Goal: Information Seeking & Learning: Check status

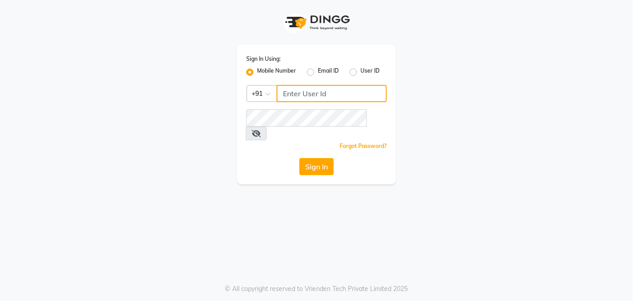
click at [296, 93] on input "Username" at bounding box center [332, 93] width 110 height 17
type input "8090876336"
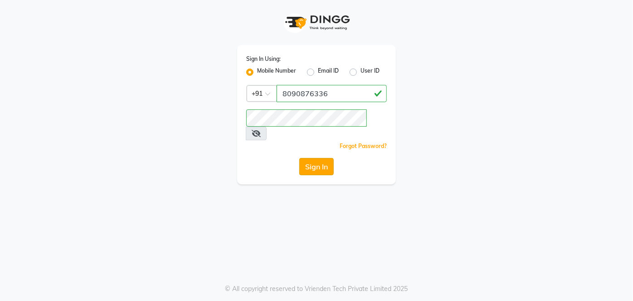
click at [318, 158] on button "Sign In" at bounding box center [316, 166] width 34 height 17
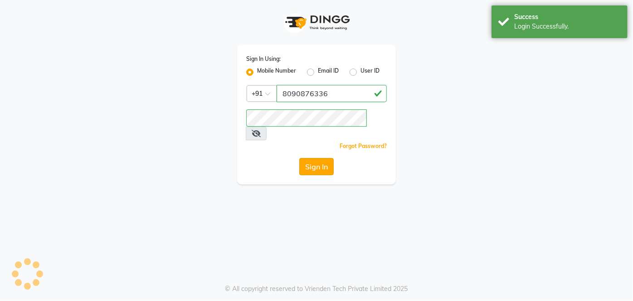
select select
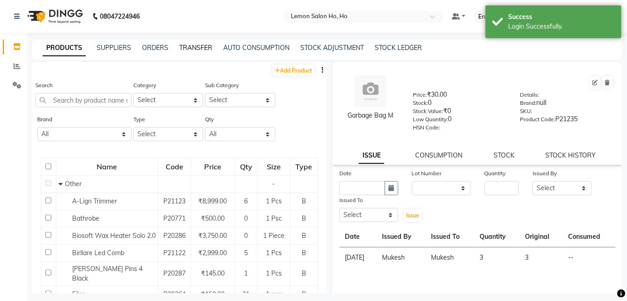
click at [195, 44] on link "TRANSFER" at bounding box center [195, 48] width 33 height 8
select select "sender"
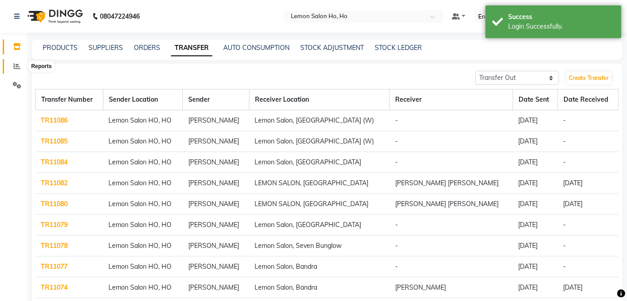
click at [15, 64] on icon at bounding box center [17, 66] width 7 height 7
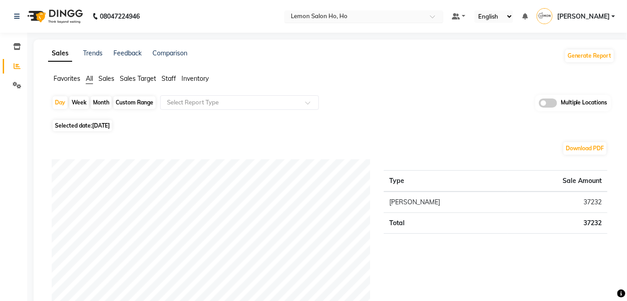
click at [439, 17] on div at bounding box center [363, 17] width 159 height 9
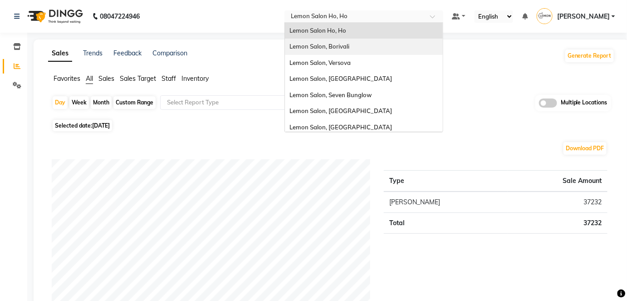
click at [400, 50] on div "Lemon Salon, Borivali" at bounding box center [364, 47] width 158 height 16
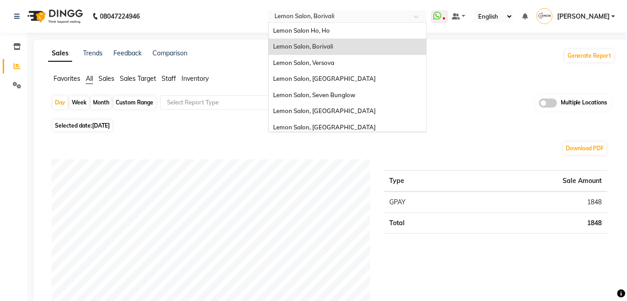
click at [425, 17] on span at bounding box center [419, 19] width 11 height 9
click at [382, 67] on div "Lemon Salon, Versova" at bounding box center [347, 63] width 158 height 16
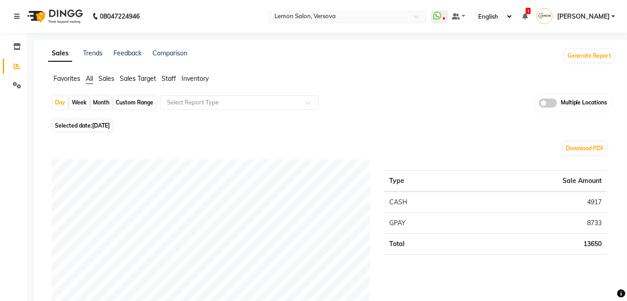
click at [425, 16] on span at bounding box center [419, 19] width 11 height 9
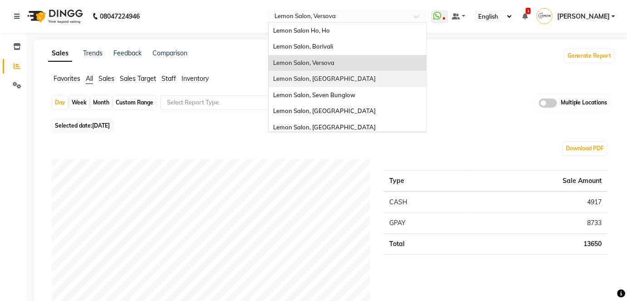
click at [378, 78] on div "Lemon Salon, [GEOGRAPHIC_DATA]" at bounding box center [347, 79] width 158 height 16
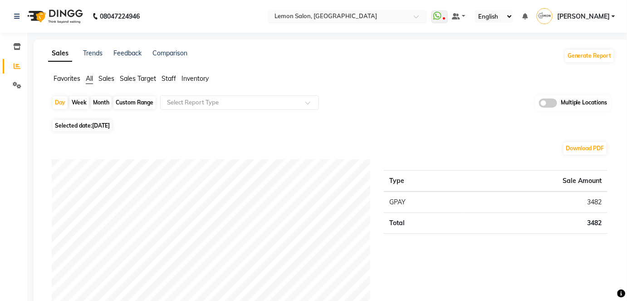
click at [425, 16] on span at bounding box center [419, 19] width 11 height 9
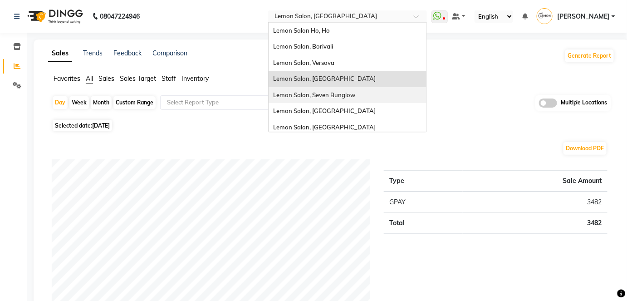
click at [355, 95] on span "Lemon Salon, Seven Bunglow" at bounding box center [314, 94] width 82 height 7
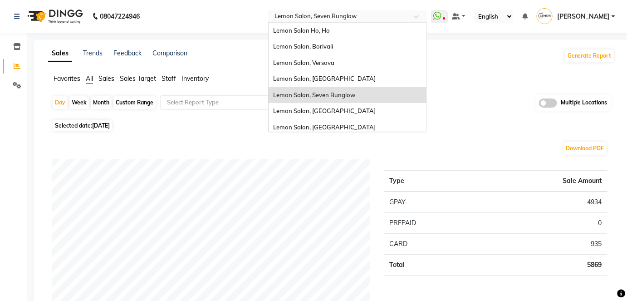
click at [425, 16] on span at bounding box center [419, 19] width 11 height 9
click at [354, 114] on div "Lemon Salon, [GEOGRAPHIC_DATA]" at bounding box center [347, 111] width 158 height 16
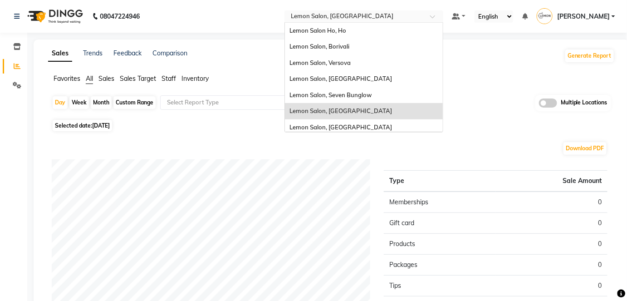
click at [443, 17] on div at bounding box center [363, 17] width 159 height 9
click at [369, 125] on span "Lemon Salon, [GEOGRAPHIC_DATA]" at bounding box center [340, 126] width 102 height 7
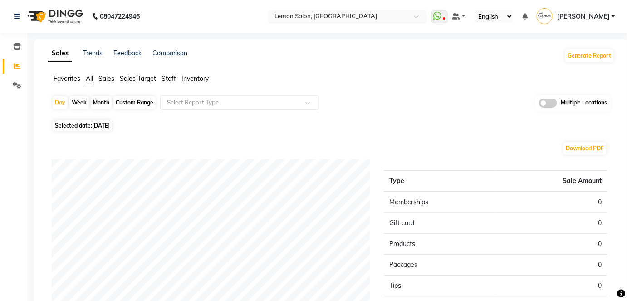
click at [427, 14] on div at bounding box center [347, 17] width 159 height 9
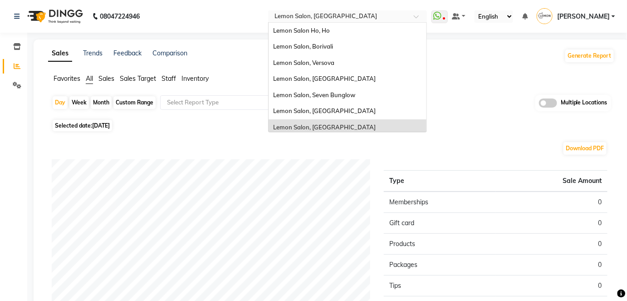
scroll to position [84, 0]
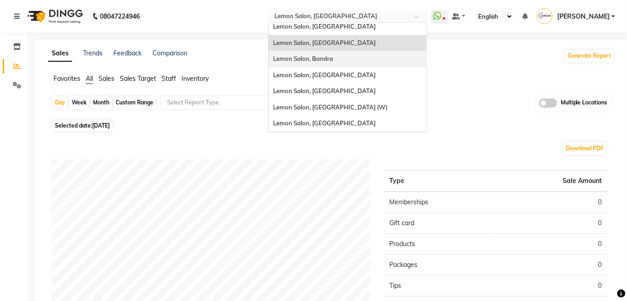
click at [371, 57] on div "Lemon Salon, Bandra" at bounding box center [347, 59] width 158 height 16
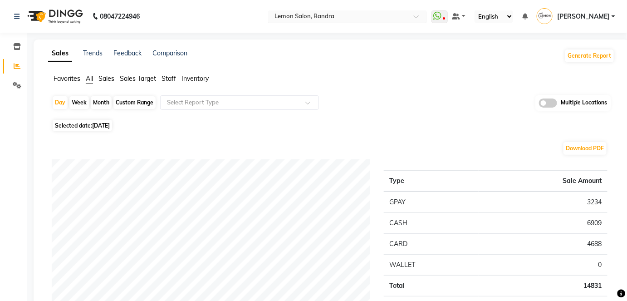
click at [427, 14] on div at bounding box center [347, 17] width 159 height 9
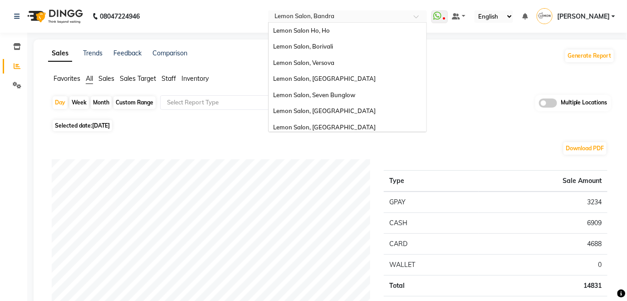
scroll to position [84, 0]
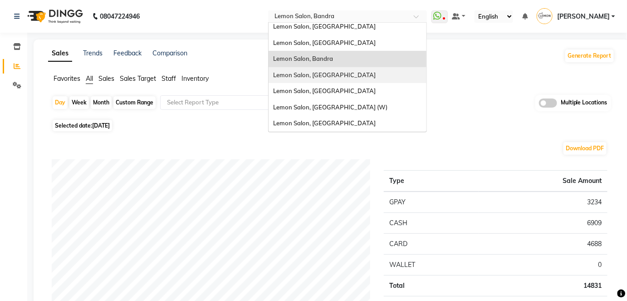
click at [358, 74] on span "Lemon Salon, [GEOGRAPHIC_DATA]" at bounding box center [324, 74] width 102 height 7
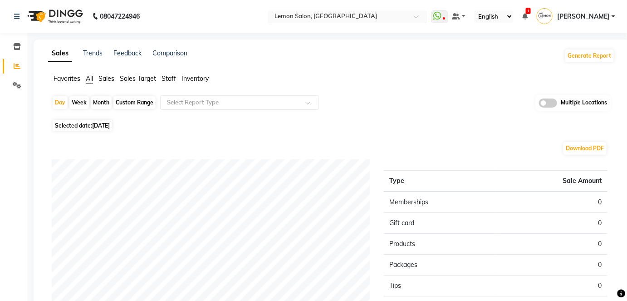
click at [425, 17] on span at bounding box center [419, 19] width 11 height 9
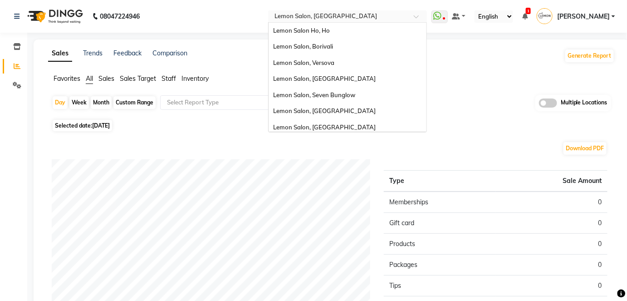
scroll to position [84, 0]
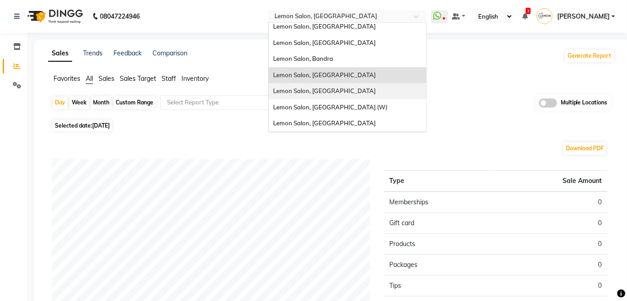
click at [381, 92] on div "Lemon Salon, [GEOGRAPHIC_DATA]" at bounding box center [347, 91] width 158 height 16
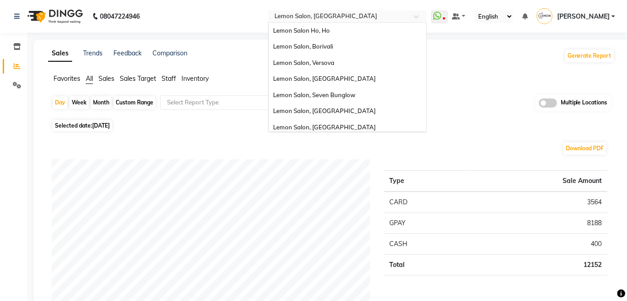
click at [427, 14] on div at bounding box center [347, 17] width 159 height 9
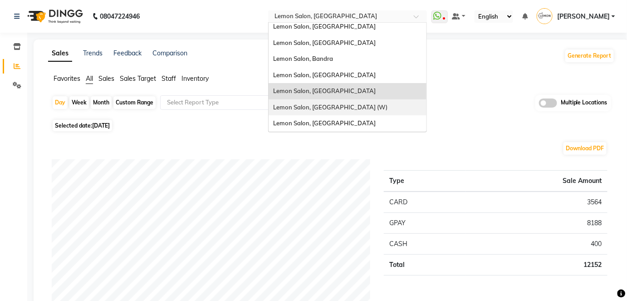
click at [369, 109] on span "Lemon Salon, [GEOGRAPHIC_DATA] (W)" at bounding box center [330, 106] width 114 height 7
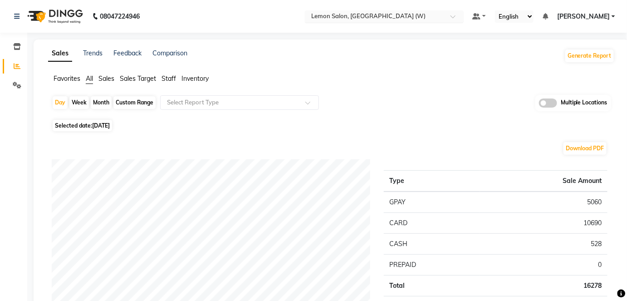
click at [463, 14] on div at bounding box center [384, 17] width 159 height 9
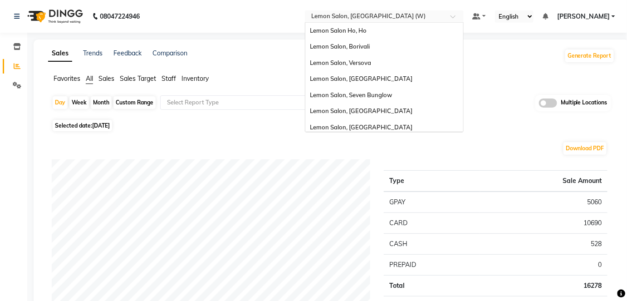
scroll to position [84, 0]
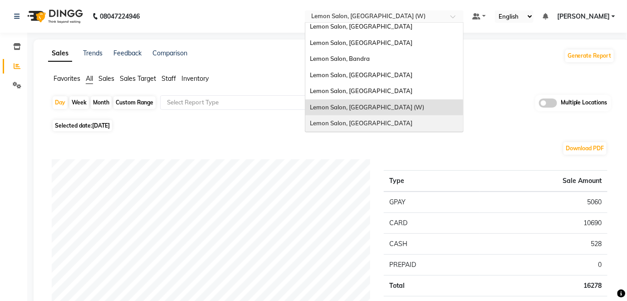
click at [405, 121] on div "Lemon Salon, [GEOGRAPHIC_DATA]" at bounding box center [384, 123] width 158 height 16
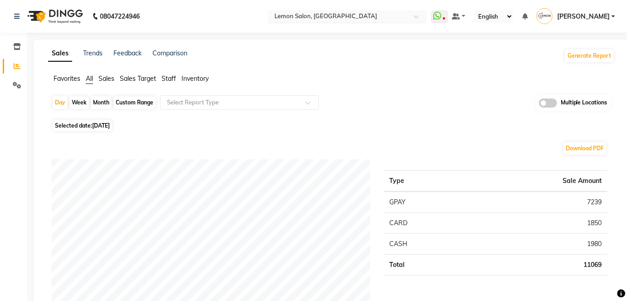
click at [425, 15] on span at bounding box center [419, 19] width 11 height 9
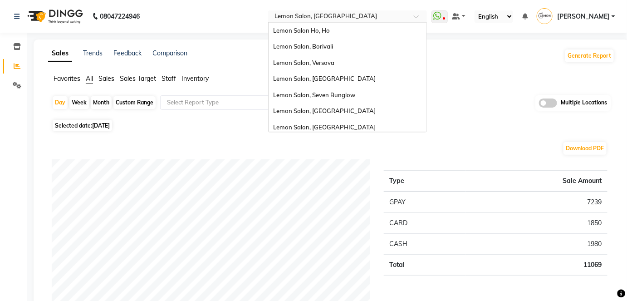
scroll to position [84, 0]
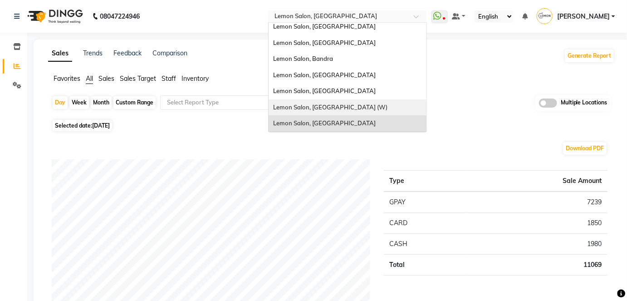
click at [373, 109] on div "Lemon Salon, [GEOGRAPHIC_DATA] (W)" at bounding box center [347, 107] width 158 height 16
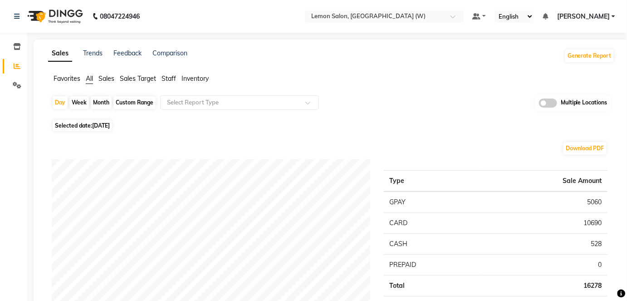
click at [104, 103] on div "Month" at bounding box center [101, 102] width 21 height 13
select select "9"
select select "2025"
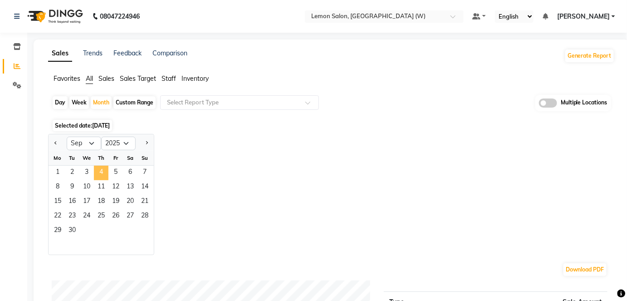
click at [98, 169] on span "4" at bounding box center [101, 173] width 15 height 15
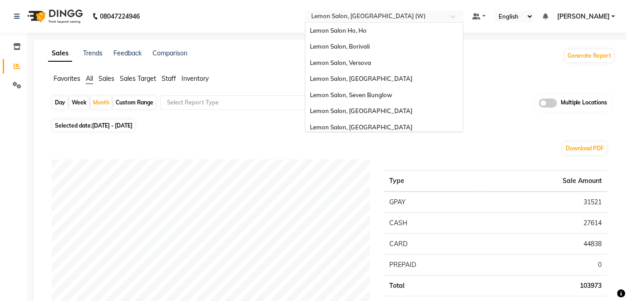
click at [463, 13] on div at bounding box center [384, 17] width 159 height 9
click at [409, 33] on div "Lemon Salon Ho, Ho" at bounding box center [384, 31] width 158 height 16
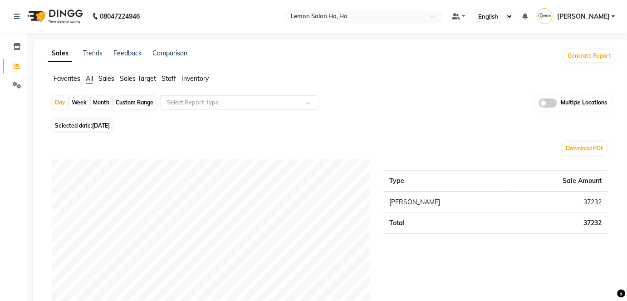
click at [98, 100] on div "Month" at bounding box center [101, 102] width 21 height 13
select select "9"
select select "2025"
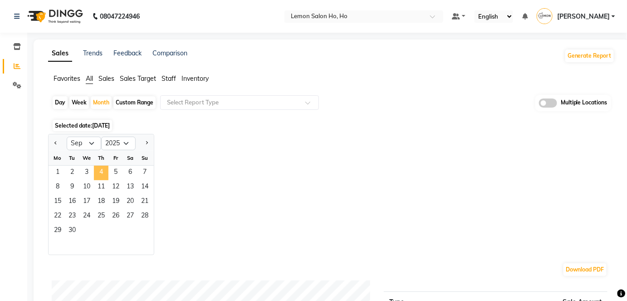
click at [102, 168] on span "4" at bounding box center [101, 173] width 15 height 15
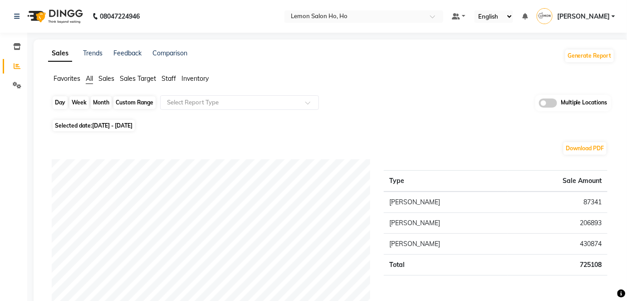
click at [100, 102] on div "Month" at bounding box center [101, 102] width 21 height 13
select select "9"
select select "2025"
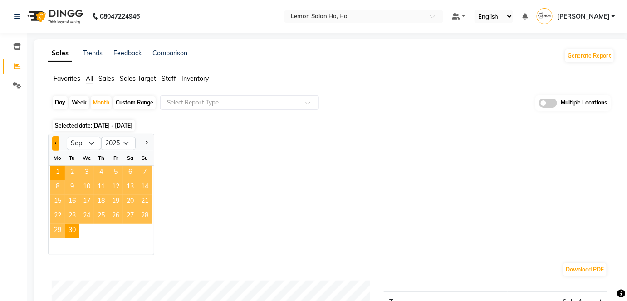
click at [54, 144] on button "Previous month" at bounding box center [55, 143] width 7 height 15
select select "8"
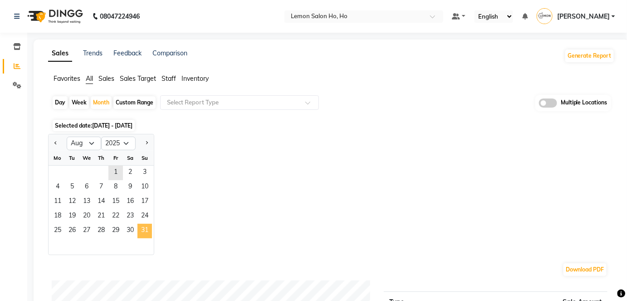
click at [147, 231] on span "31" at bounding box center [144, 231] width 15 height 15
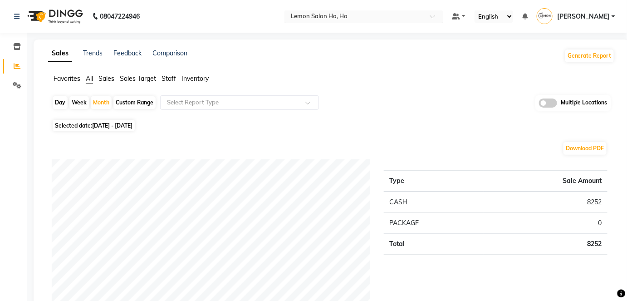
click at [441, 16] on span at bounding box center [435, 19] width 11 height 9
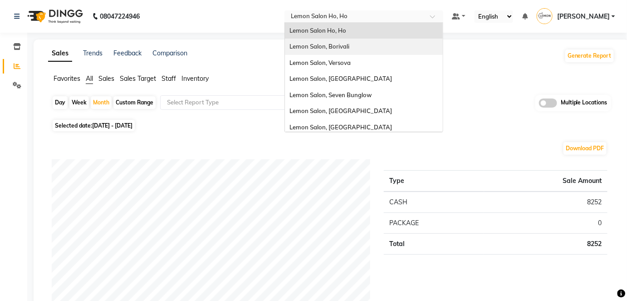
click at [398, 44] on div "Lemon Salon, Borivali" at bounding box center [364, 47] width 158 height 16
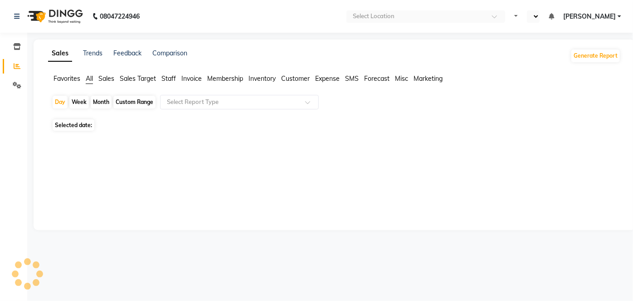
select select "en"
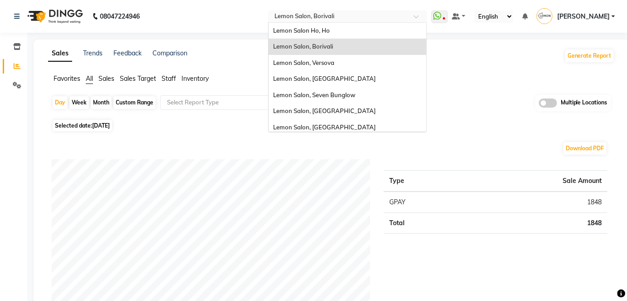
click at [425, 16] on span at bounding box center [419, 19] width 11 height 9
click at [355, 93] on span "Lemon Salon, Seven Bunglow" at bounding box center [314, 94] width 82 height 7
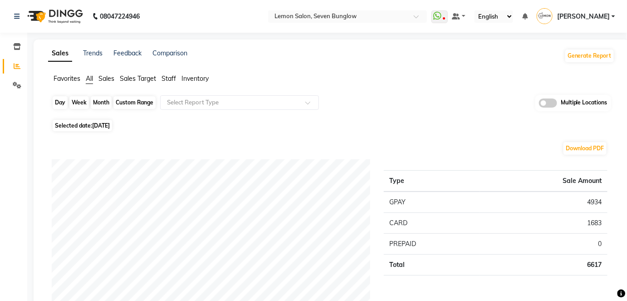
click at [60, 103] on div "Day" at bounding box center [60, 102] width 15 height 13
select select "9"
select select "2025"
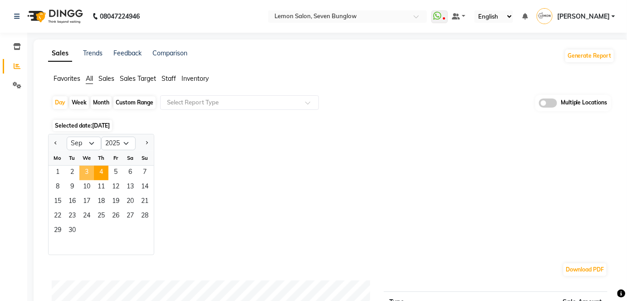
click at [86, 171] on span "3" at bounding box center [86, 173] width 15 height 15
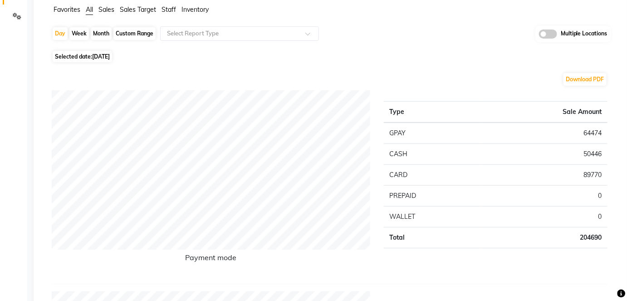
scroll to position [41, 0]
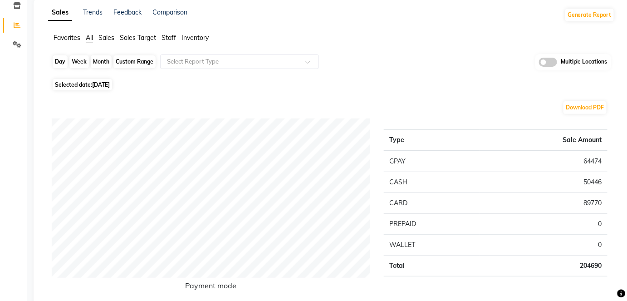
click at [59, 59] on div "Day" at bounding box center [60, 61] width 15 height 13
select select "9"
select select "2025"
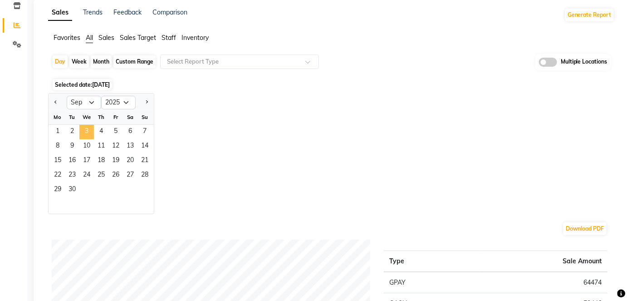
click at [84, 127] on span "3" at bounding box center [86, 132] width 15 height 15
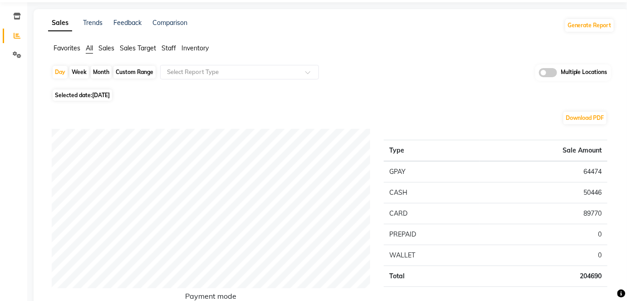
scroll to position [0, 0]
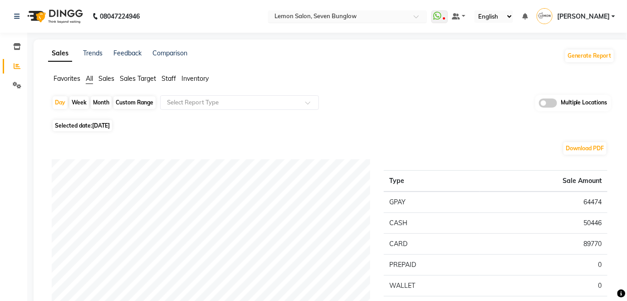
click at [425, 15] on span at bounding box center [419, 19] width 11 height 9
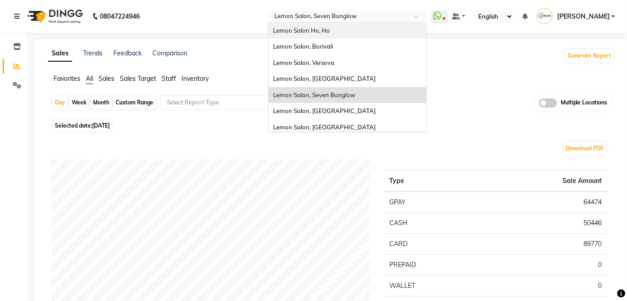
click at [330, 29] on span "Lemon Salon Ho, Ho" at bounding box center [301, 30] width 57 height 7
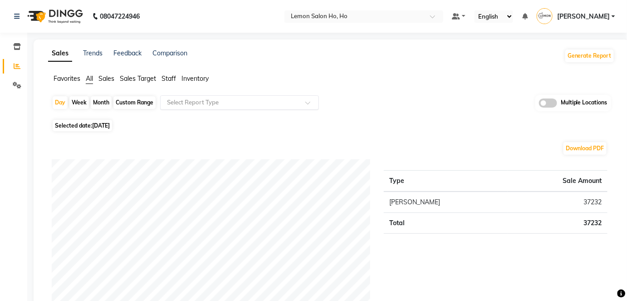
click at [257, 153] on div "Download PDF" at bounding box center [330, 148] width 556 height 15
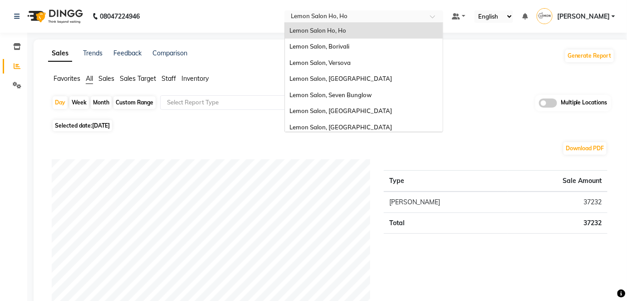
click at [443, 14] on div at bounding box center [363, 17] width 159 height 9
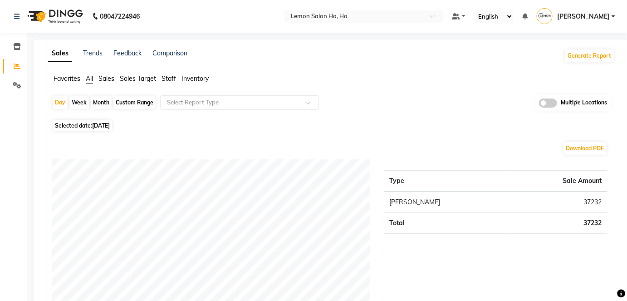
click at [146, 11] on div "08047224946" at bounding box center [76, 16] width 139 height 25
